Goal: Transaction & Acquisition: Purchase product/service

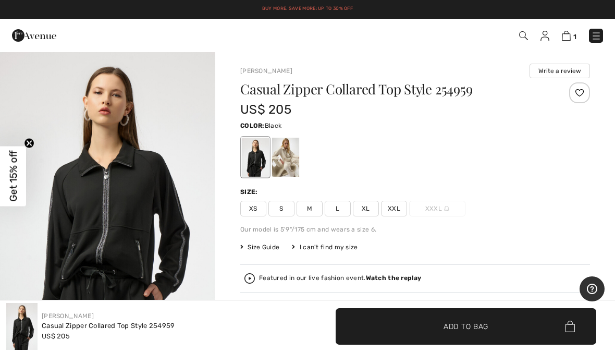
click at [296, 160] on div at bounding box center [285, 157] width 27 height 39
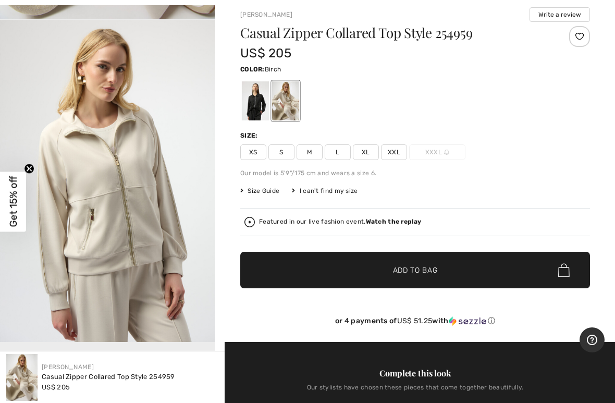
scroll to position [298, 0]
click at [259, 102] on div at bounding box center [255, 100] width 27 height 39
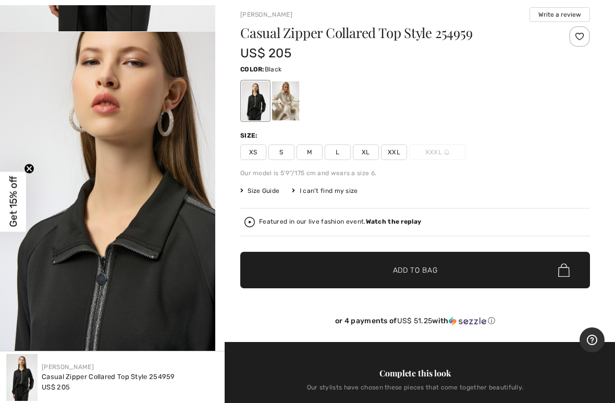
scroll to position [287, 0]
click at [304, 153] on span "M" at bounding box center [310, 152] width 26 height 16
click at [435, 267] on span "Add to Bag" at bounding box center [415, 270] width 45 height 11
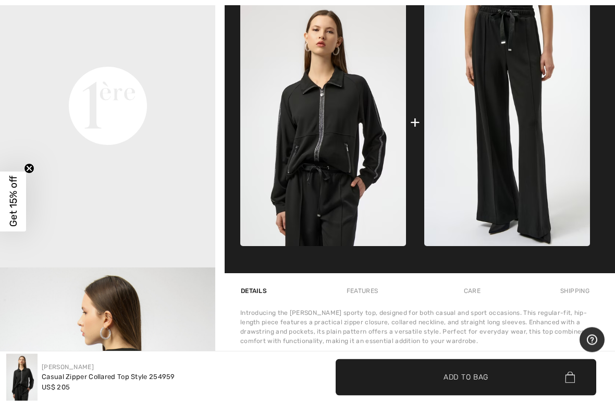
scroll to position [466, 0]
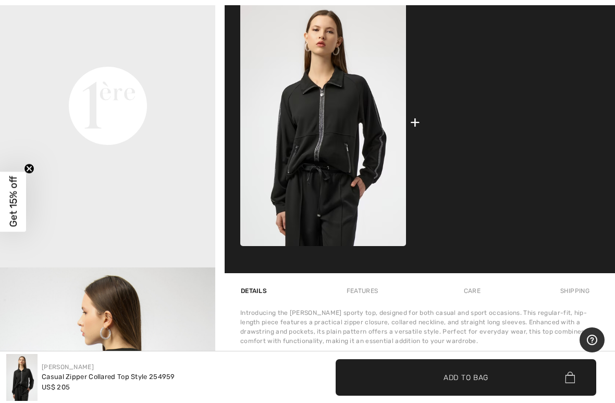
click at [545, 130] on img at bounding box center [507, 122] width 166 height 248
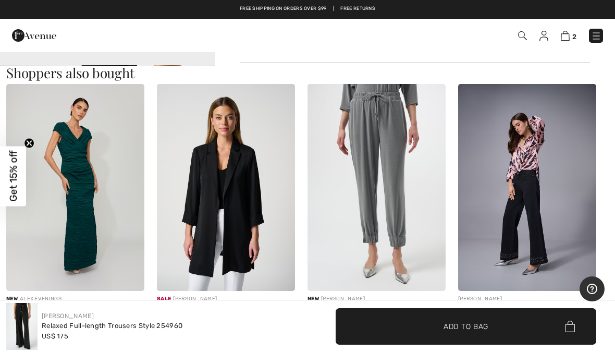
scroll to position [949, 0]
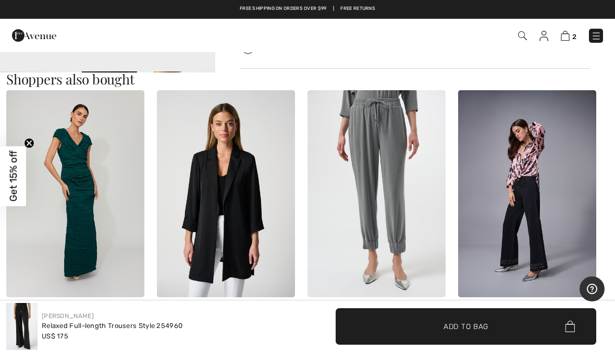
click at [594, 287] on icon "Help" at bounding box center [592, 289] width 10 height 10
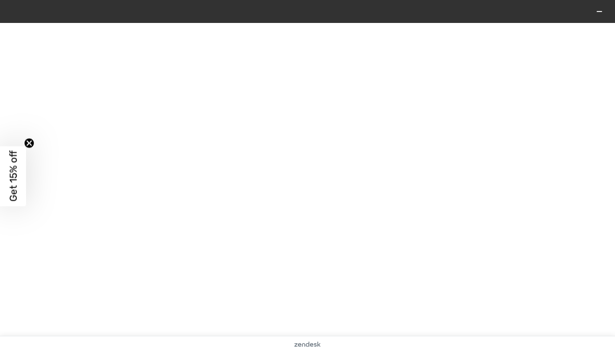
scroll to position [0, 0]
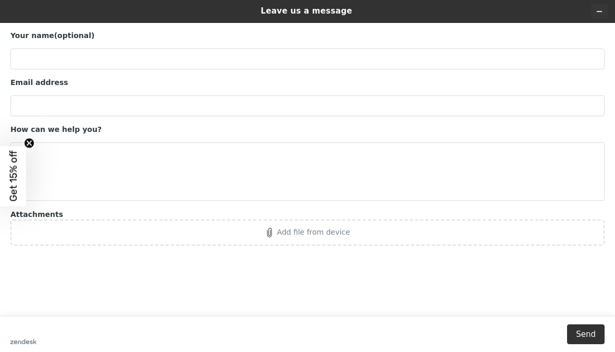
click at [602, 15] on icon "Minimize widget" at bounding box center [599, 11] width 7 height 7
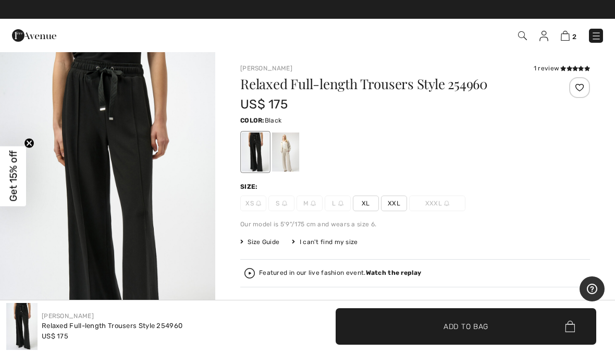
click at [333, 241] on div "I can't find my size" at bounding box center [325, 241] width 66 height 9
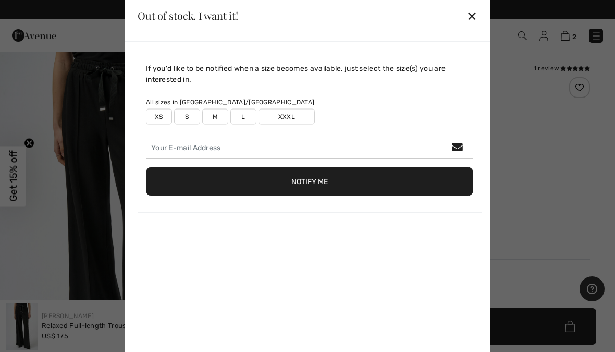
click at [219, 118] on label "M" at bounding box center [215, 116] width 26 height 16
type input "true"
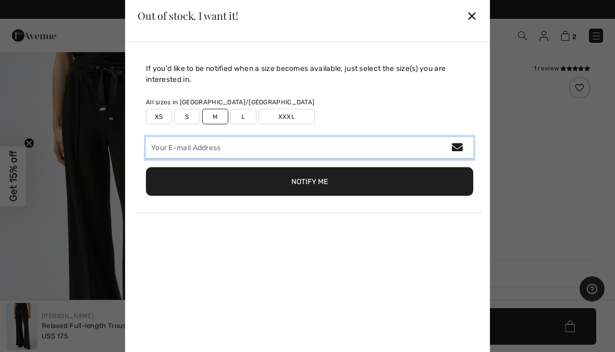
click at [242, 151] on input "email" at bounding box center [309, 148] width 327 height 22
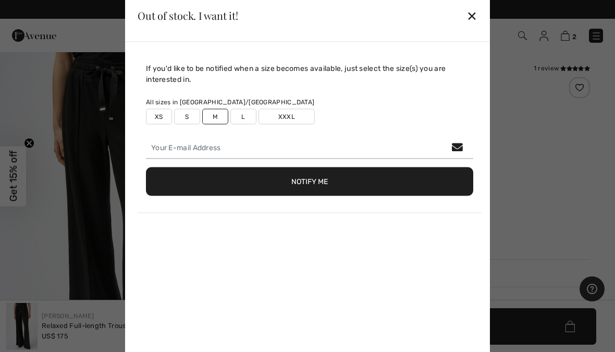
type input "dburron@cox.net"
click at [342, 180] on button "Notify Me" at bounding box center [309, 181] width 327 height 29
click at [187, 119] on label "S" at bounding box center [187, 116] width 26 height 16
type input "true"
click at [345, 178] on button "Notify Me" at bounding box center [309, 181] width 327 height 29
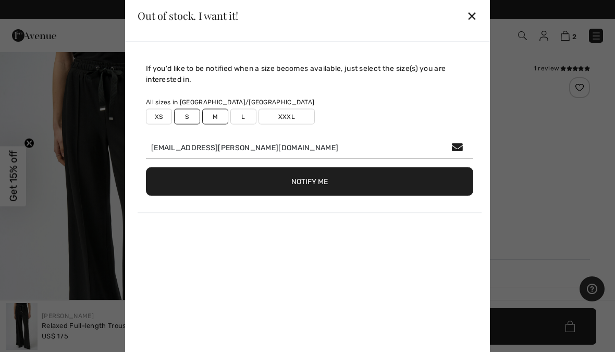
click at [474, 13] on div "✕" at bounding box center [472, 16] width 11 height 22
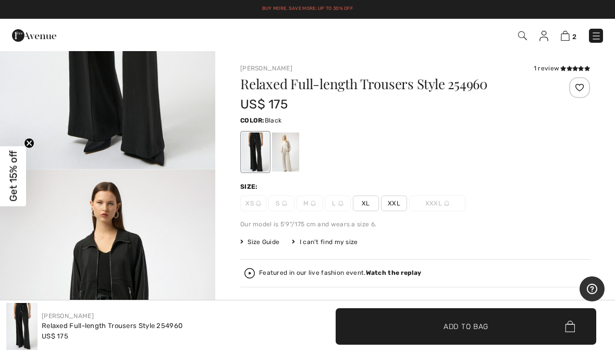
scroll to position [210, 0]
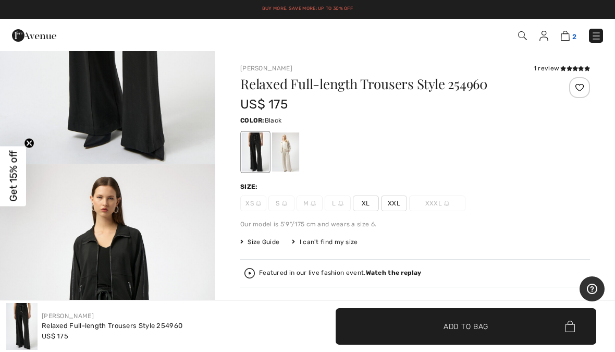
click at [567, 35] on img at bounding box center [565, 36] width 9 height 10
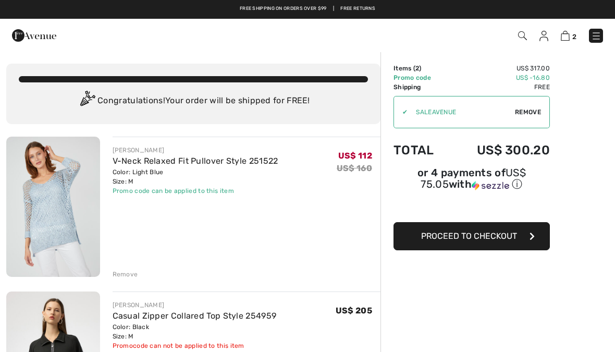
click at [27, 31] on img at bounding box center [34, 35] width 44 height 21
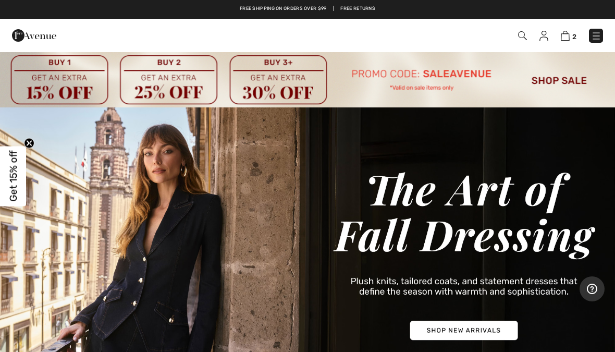
click at [562, 73] on img at bounding box center [307, 79] width 615 height 56
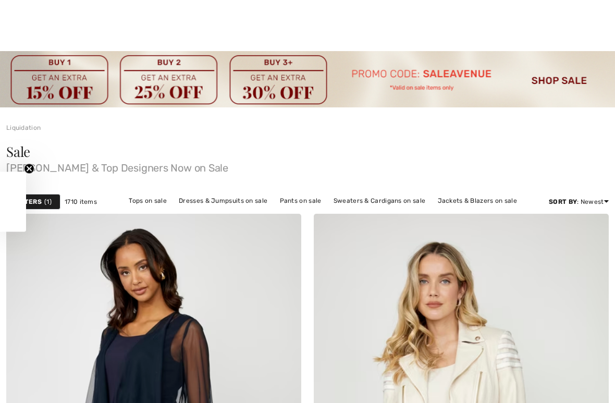
checkbox input "true"
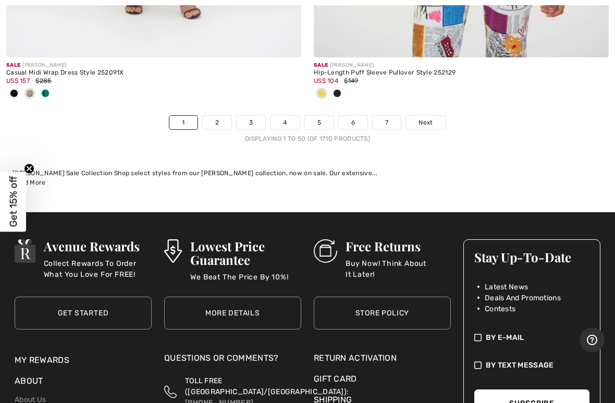
scroll to position [12942, 0]
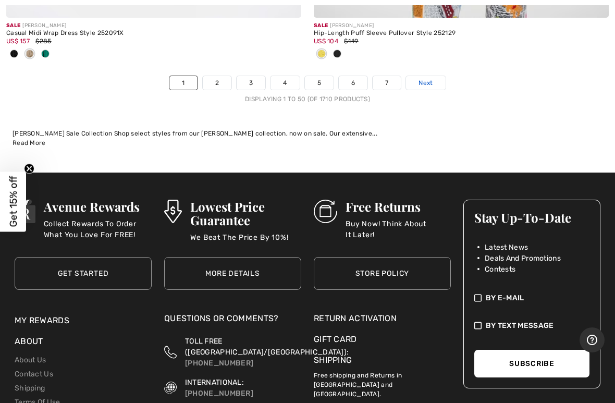
click at [426, 78] on span "Next" at bounding box center [426, 82] width 14 height 9
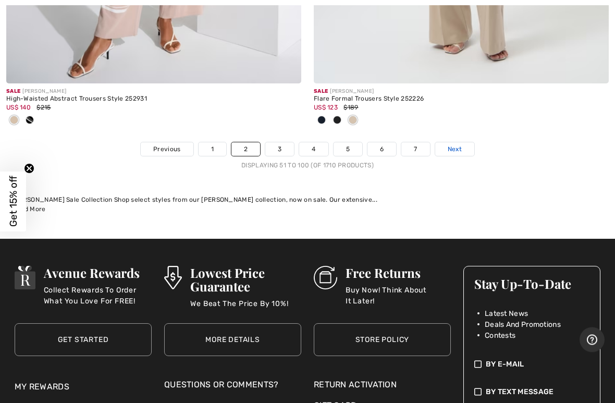
scroll to position [13087, 0]
click at [457, 144] on span "Next" at bounding box center [455, 148] width 14 height 9
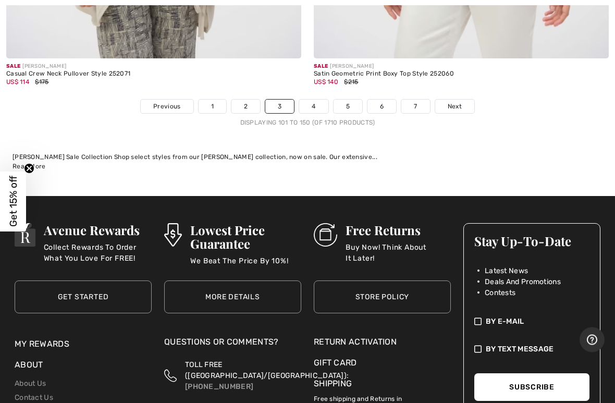
scroll to position [12935, 0]
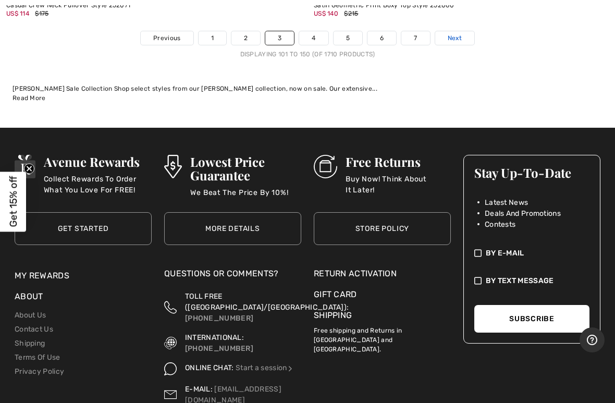
click at [459, 33] on span "Next" at bounding box center [455, 37] width 14 height 9
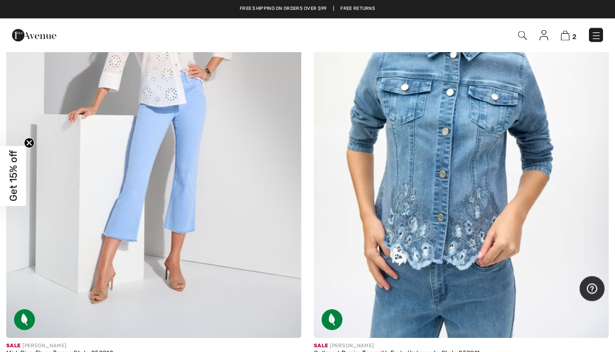
scroll to position [10013, 0]
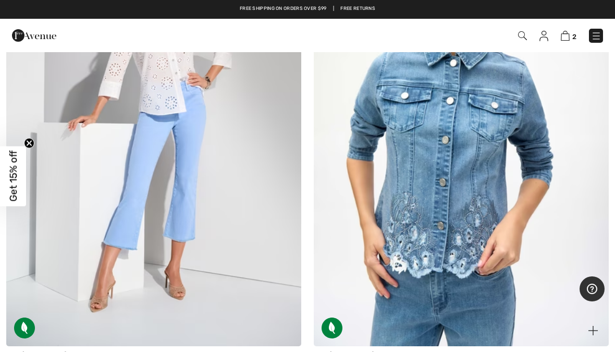
click at [476, 218] on img at bounding box center [461, 125] width 295 height 443
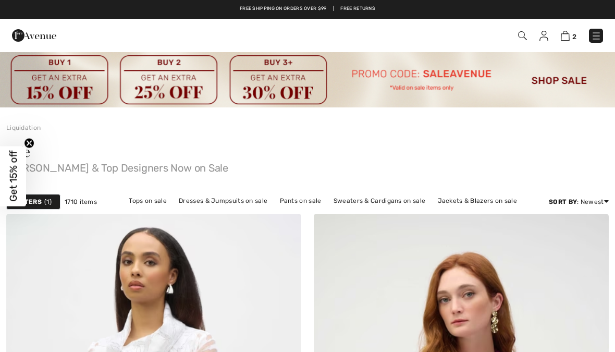
checkbox input "true"
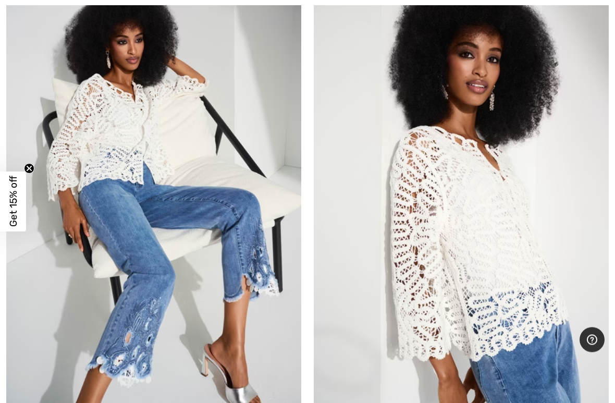
scroll to position [10424, 0]
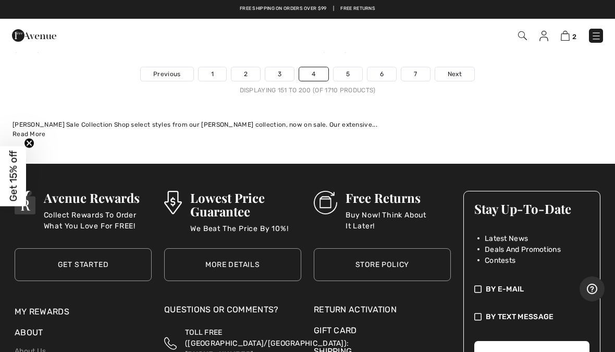
scroll to position [12885, 0]
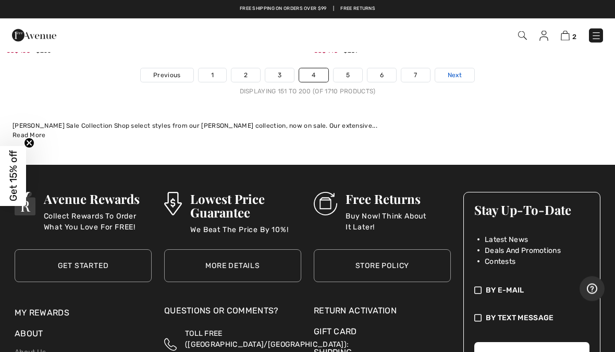
click at [455, 71] on span "Next" at bounding box center [455, 75] width 14 height 9
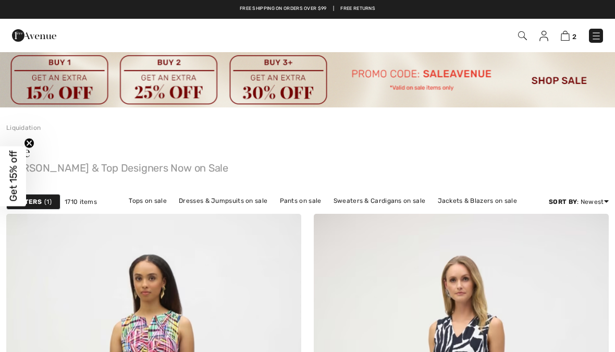
checkbox input "true"
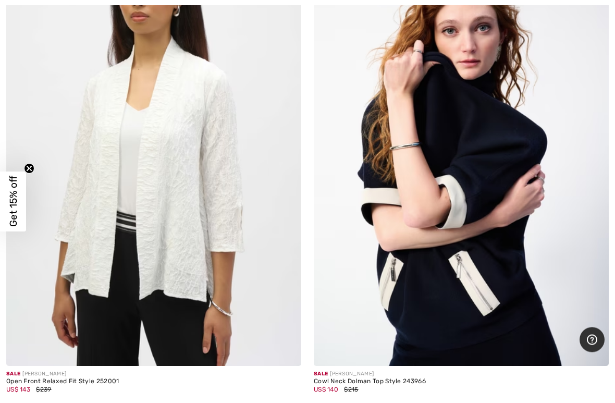
scroll to position [4858, 0]
click at [465, 185] on img at bounding box center [461, 144] width 295 height 443
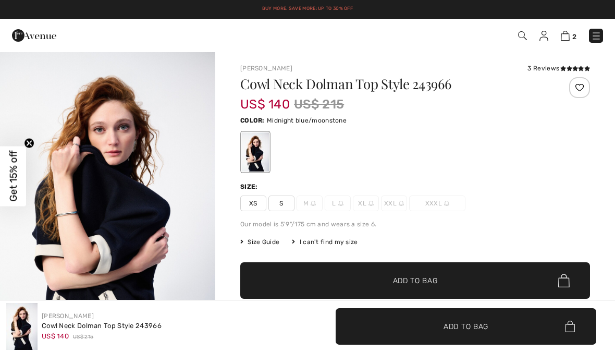
checkbox input "true"
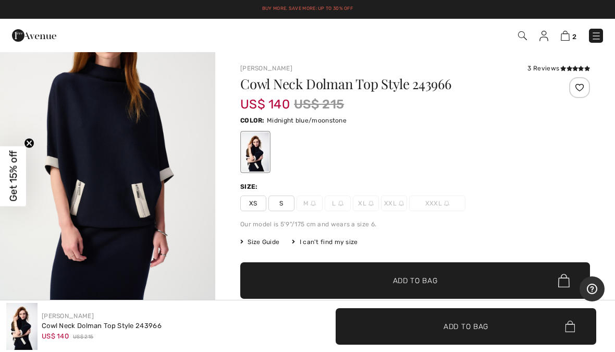
click at [489, 144] on div at bounding box center [415, 151] width 350 height 43
click at [284, 206] on span "S" at bounding box center [281, 203] width 26 height 16
click at [458, 279] on span "✔ Added to Bag Add to Bag" at bounding box center [415, 280] width 350 height 36
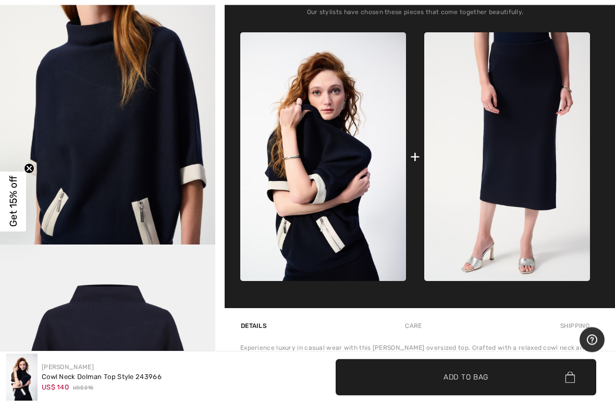
scroll to position [409, 0]
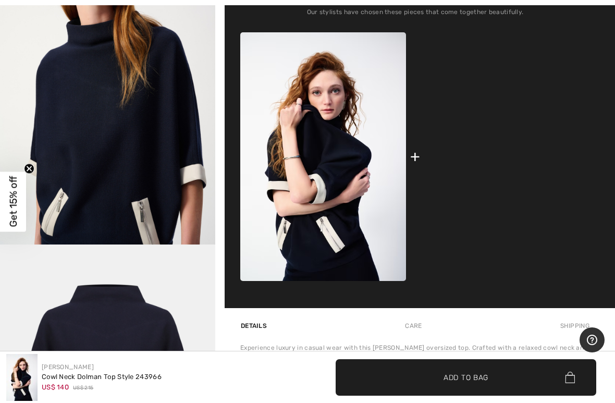
click at [524, 152] on img at bounding box center [507, 156] width 166 height 249
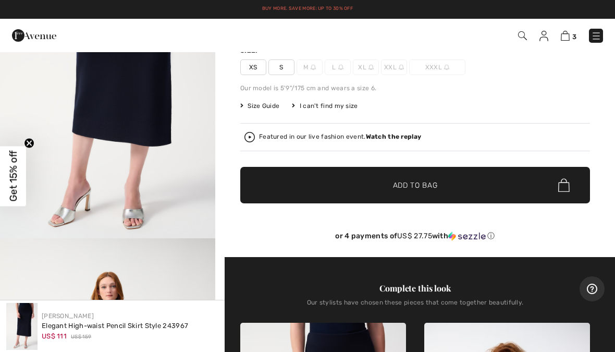
scroll to position [118, 0]
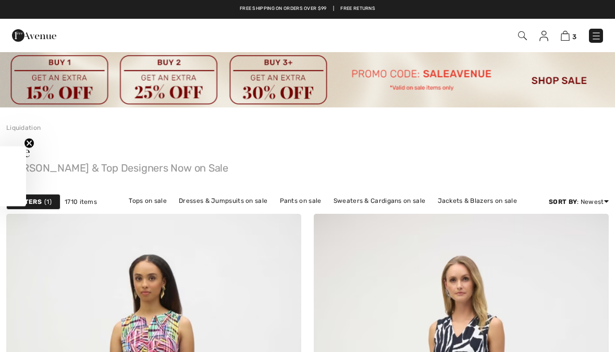
checkbox input "true"
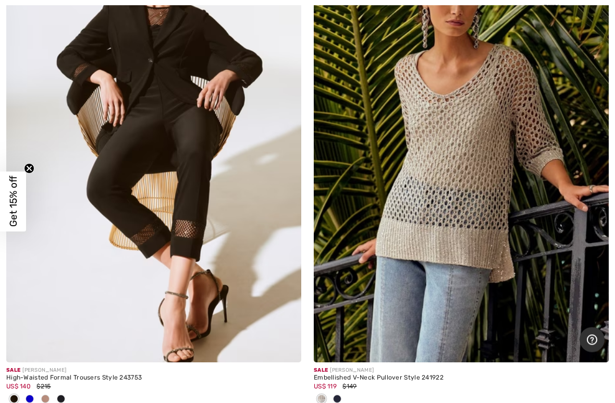
scroll to position [6990, 0]
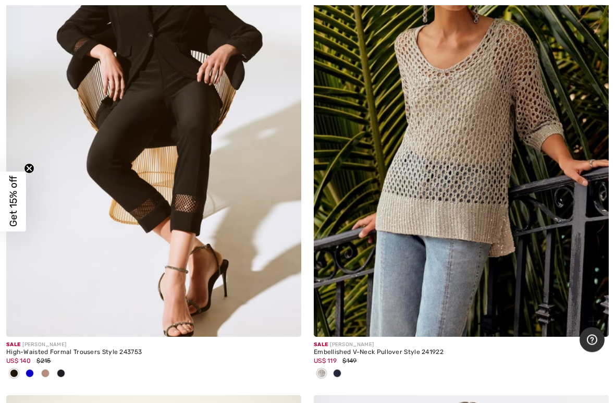
click at [501, 218] on img at bounding box center [461, 116] width 295 height 443
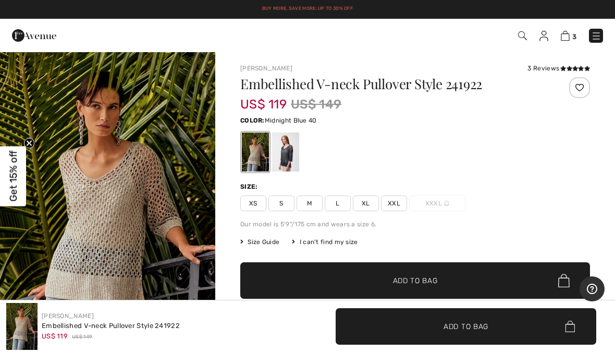
click at [290, 154] on div at bounding box center [285, 151] width 27 height 39
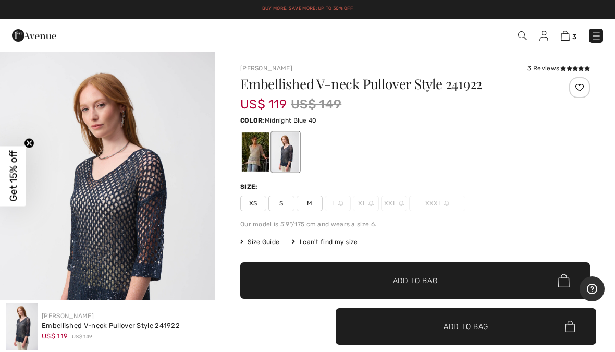
click at [260, 154] on div at bounding box center [255, 151] width 27 height 39
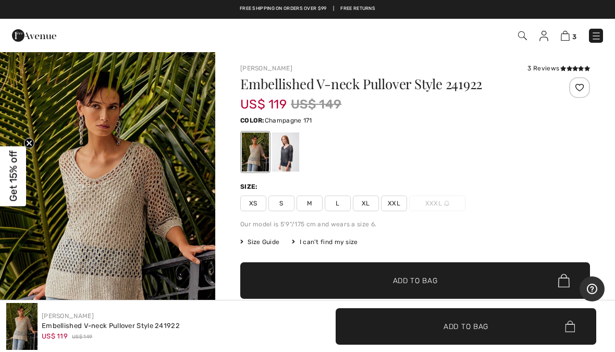
click at [308, 198] on span "M" at bounding box center [310, 203] width 26 height 16
click at [475, 279] on span "✔ Added to Bag Add to Bag" at bounding box center [415, 280] width 350 height 36
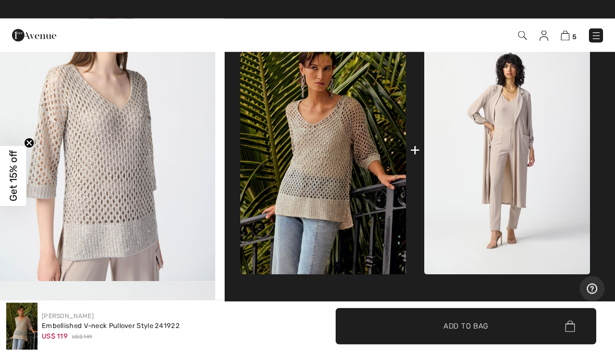
scroll to position [415, 0]
click at [567, 40] on img at bounding box center [565, 36] width 9 height 10
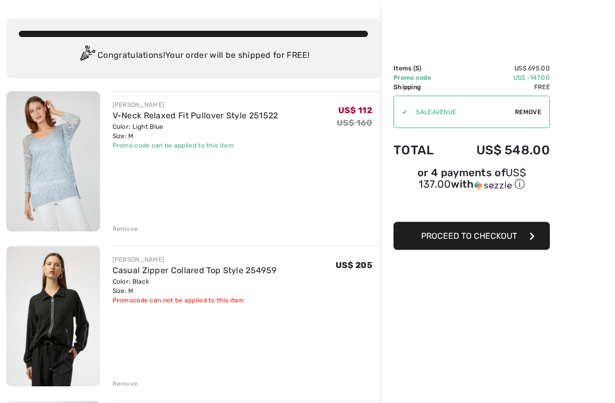
scroll to position [45, 0]
click at [124, 231] on div "Remove" at bounding box center [126, 228] width 26 height 9
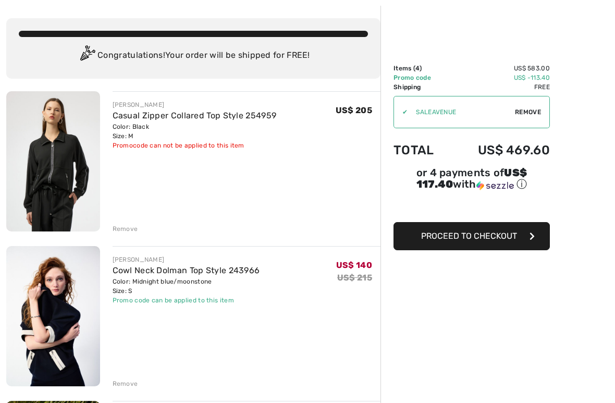
click at [123, 232] on div "Remove" at bounding box center [126, 228] width 26 height 9
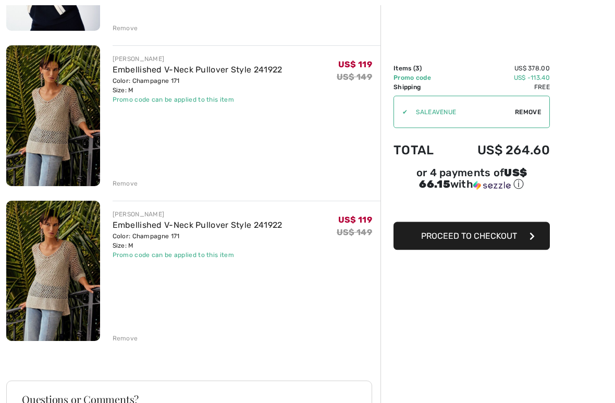
scroll to position [253, 0]
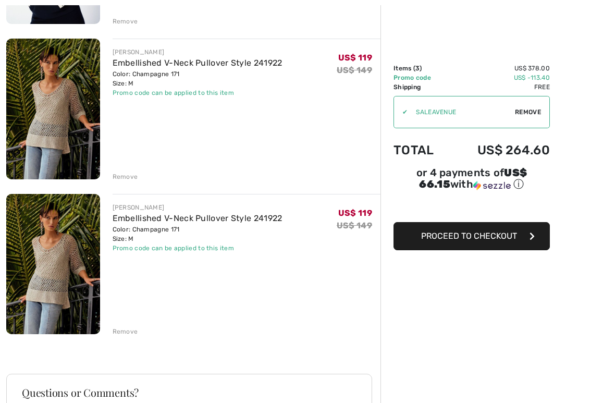
click at [125, 331] on div "Remove" at bounding box center [126, 331] width 26 height 9
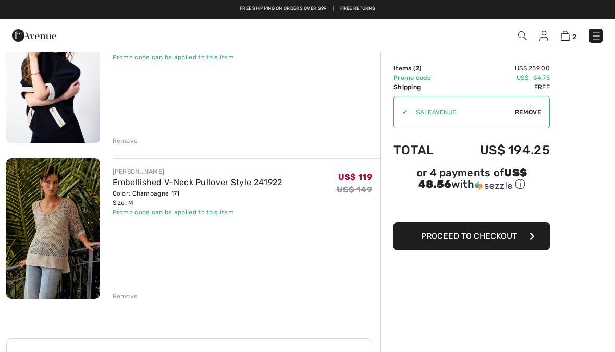
scroll to position [128, 0]
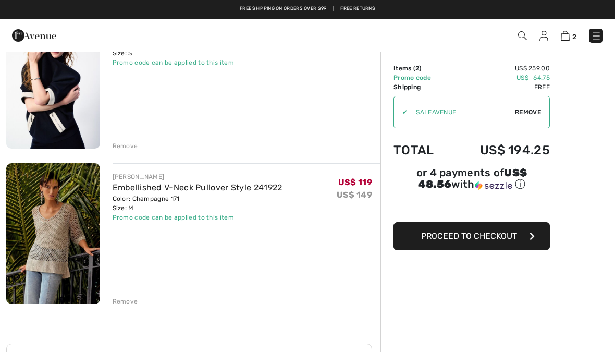
click at [121, 146] on div "Remove" at bounding box center [126, 145] width 26 height 9
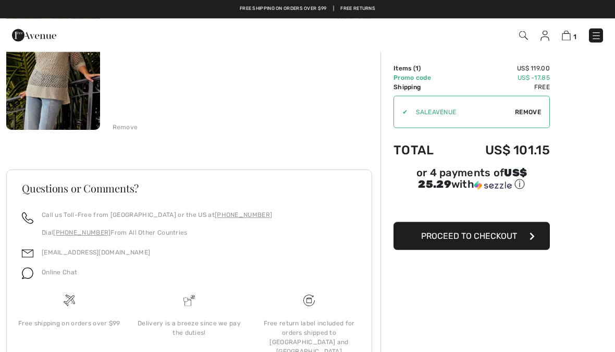
scroll to position [0, 0]
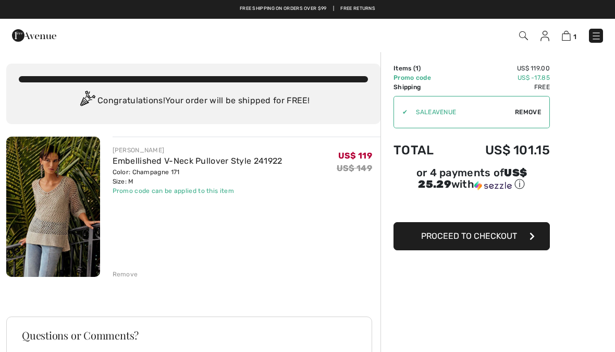
click at [545, 37] on img at bounding box center [545, 36] width 9 height 10
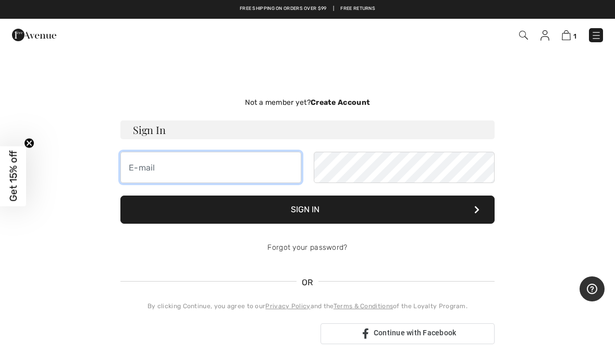
click at [227, 163] on input "email" at bounding box center [210, 167] width 181 height 31
type input "dburron@cox.net"
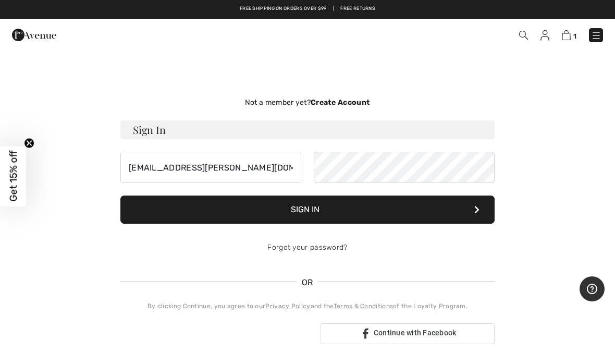
click at [341, 211] on button "Sign In" at bounding box center [307, 209] width 374 height 28
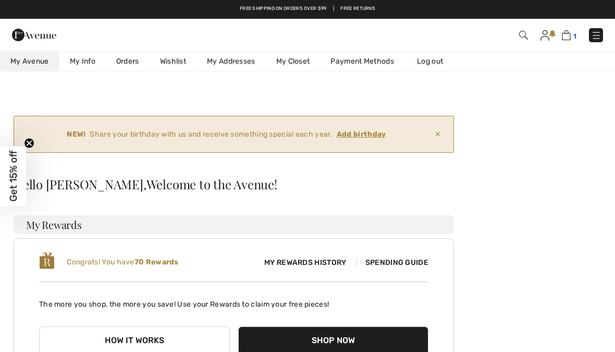
click at [568, 38] on img at bounding box center [566, 35] width 9 height 10
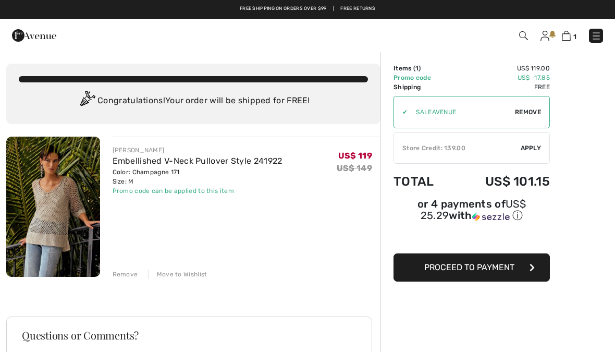
click at [598, 35] on img at bounding box center [596, 36] width 10 height 10
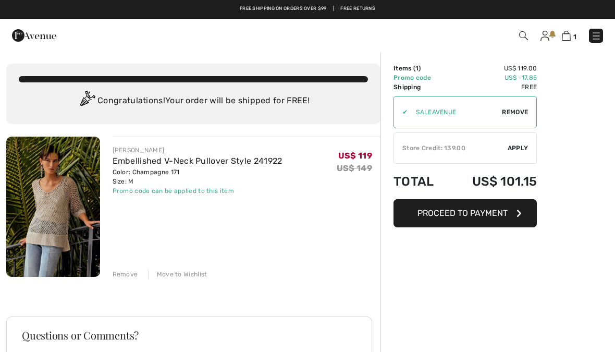
scroll to position [-2, 0]
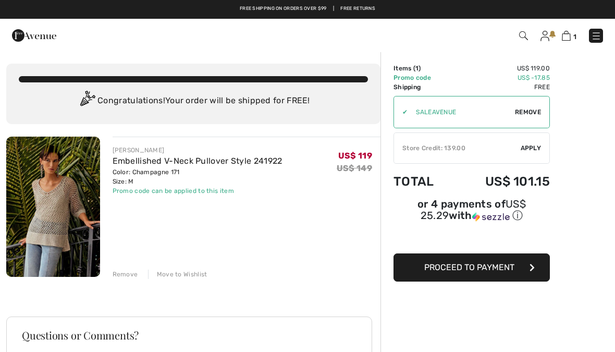
click at [549, 31] on link at bounding box center [545, 35] width 9 height 13
click at [545, 37] on img at bounding box center [545, 36] width 9 height 10
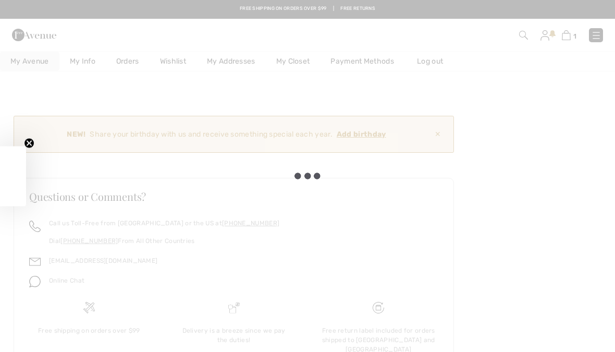
checkbox input "true"
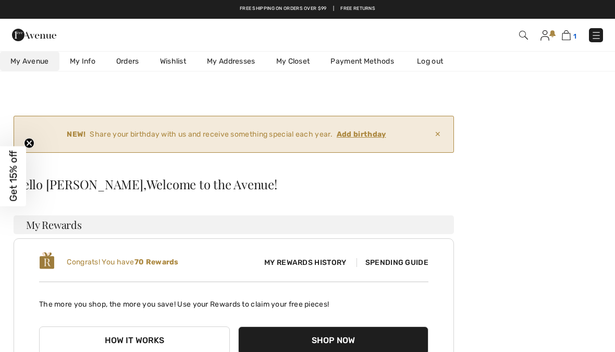
click at [570, 35] on img at bounding box center [566, 35] width 9 height 10
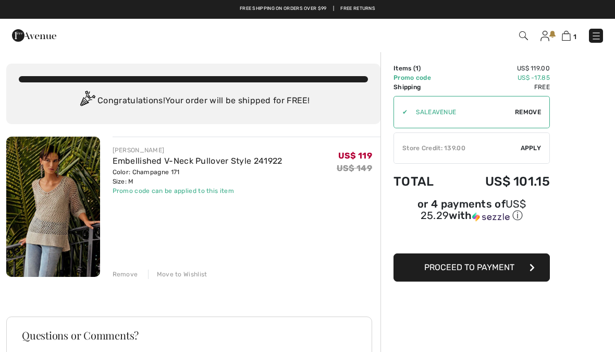
click at [531, 152] on span "Apply" at bounding box center [531, 147] width 21 height 9
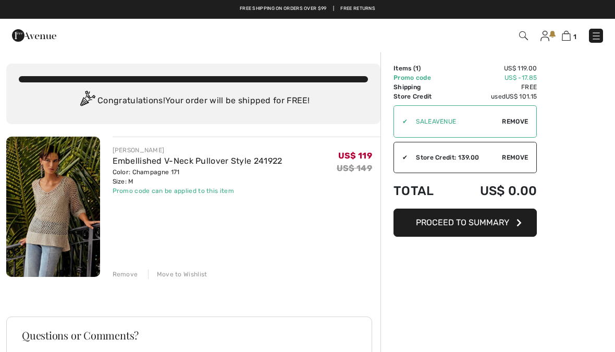
click at [486, 223] on span "Proceed to Summary" at bounding box center [462, 222] width 93 height 10
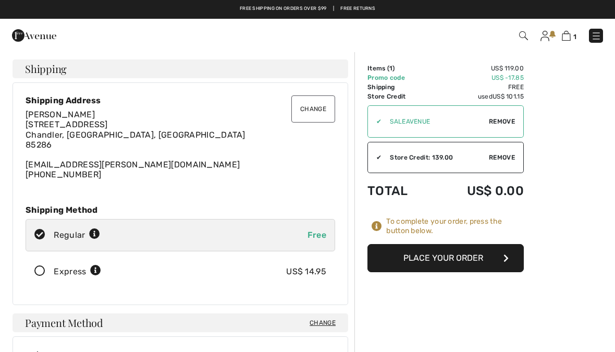
click at [472, 259] on button "Place Your Order" at bounding box center [446, 258] width 156 height 28
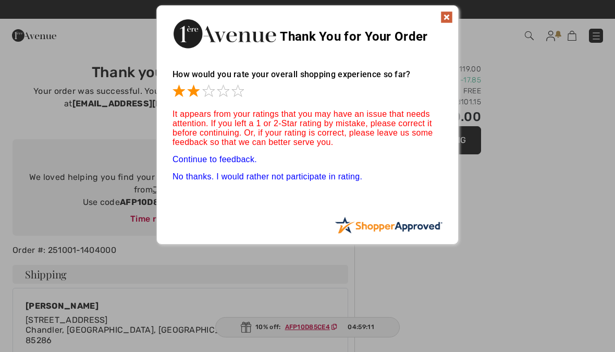
click at [200, 92] on span at bounding box center [193, 90] width 13 height 13
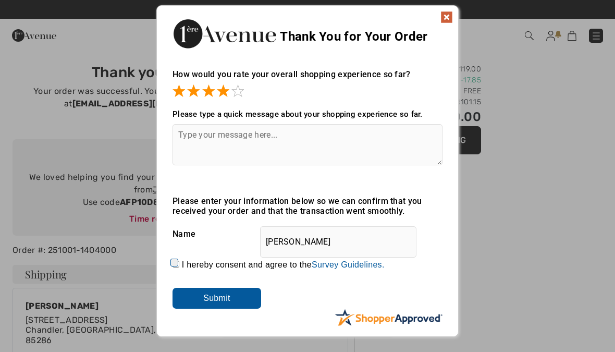
click at [224, 87] on span at bounding box center [223, 90] width 13 height 13
click at [239, 87] on span at bounding box center [237, 90] width 13 height 13
click at [235, 297] on input "Submit" at bounding box center [217, 298] width 89 height 21
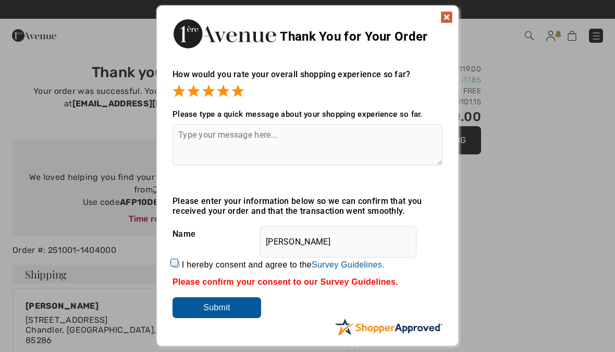
click at [229, 303] on input "Submit" at bounding box center [217, 307] width 89 height 21
click at [447, 18] on img at bounding box center [446, 17] width 13 height 13
